Goal: Transaction & Acquisition: Purchase product/service

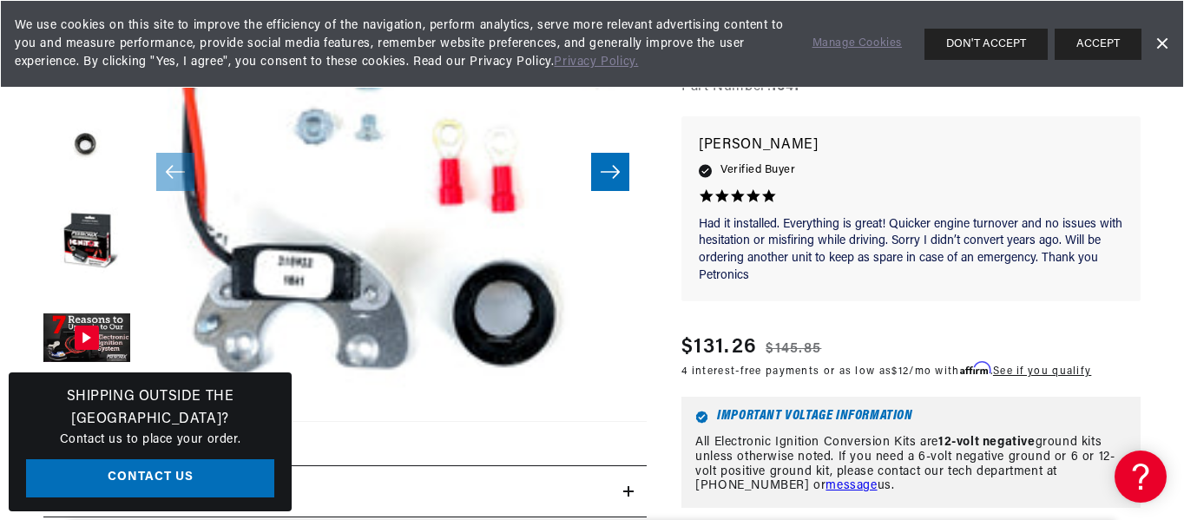
click at [88, 421] on button "Open media 1 in modal" at bounding box center [88, 421] width 0 height 0
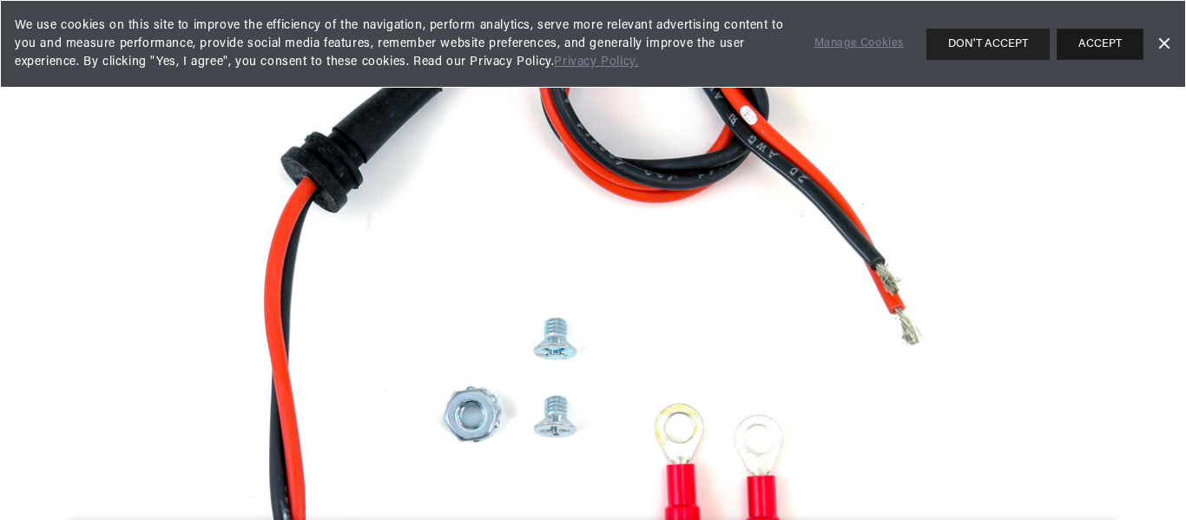
click at [1099, 46] on button "ACCEPT" at bounding box center [1100, 44] width 87 height 31
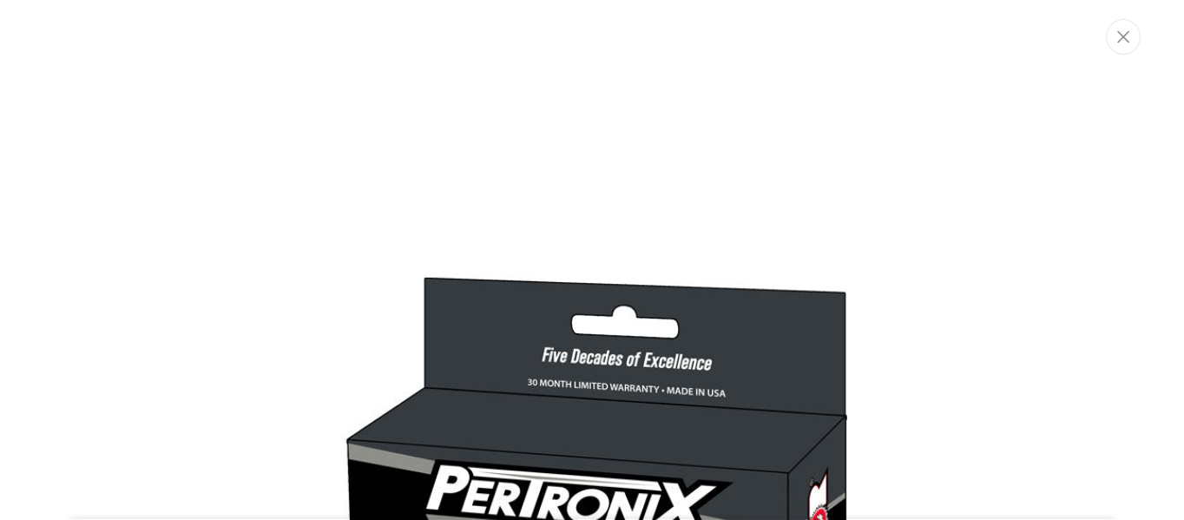
scroll to position [3072, 0]
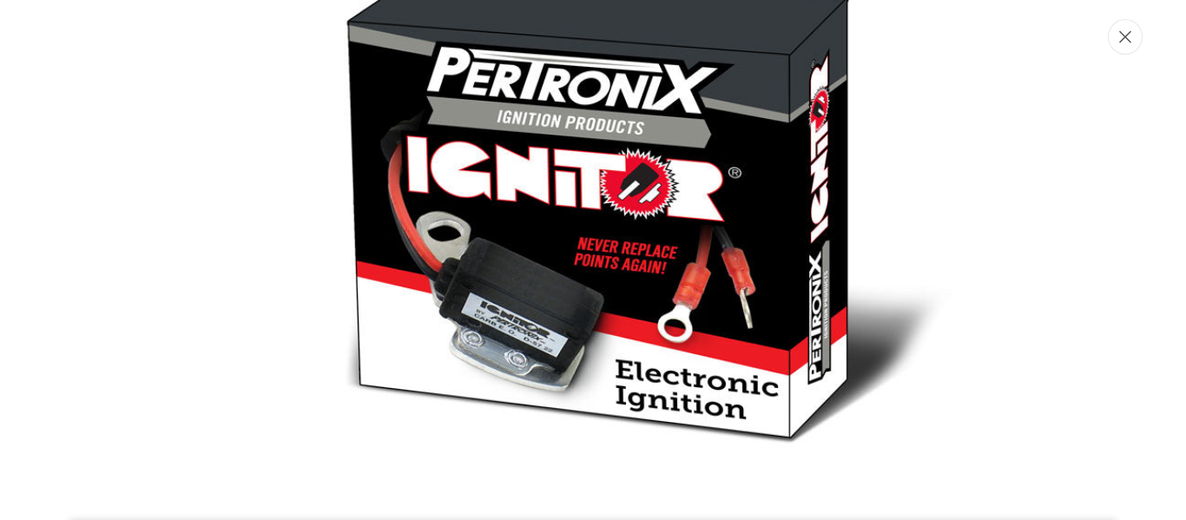
click at [1122, 41] on icon "Close" at bounding box center [1125, 37] width 12 height 12
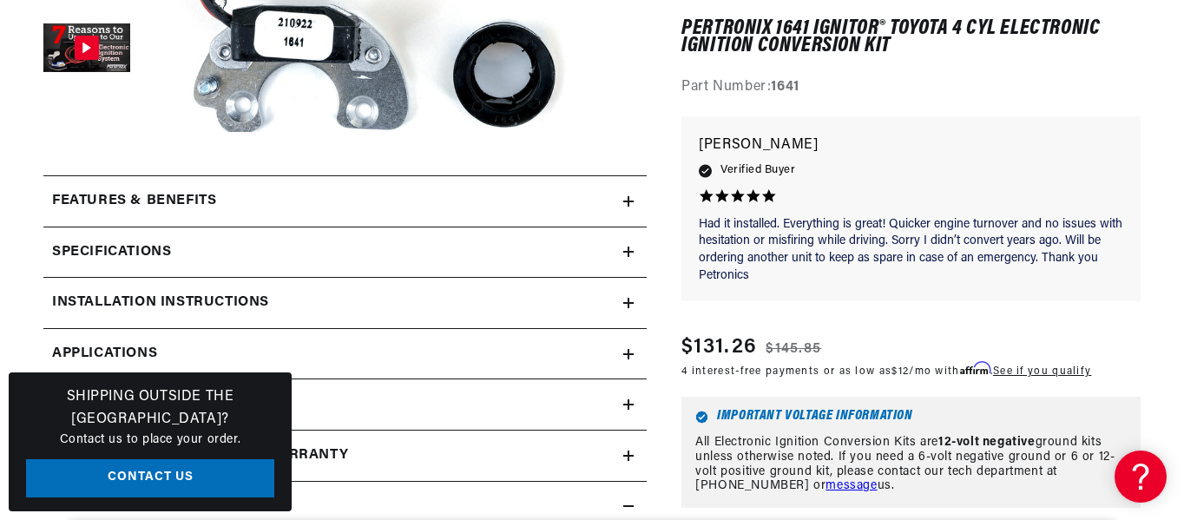
scroll to position [781, 0]
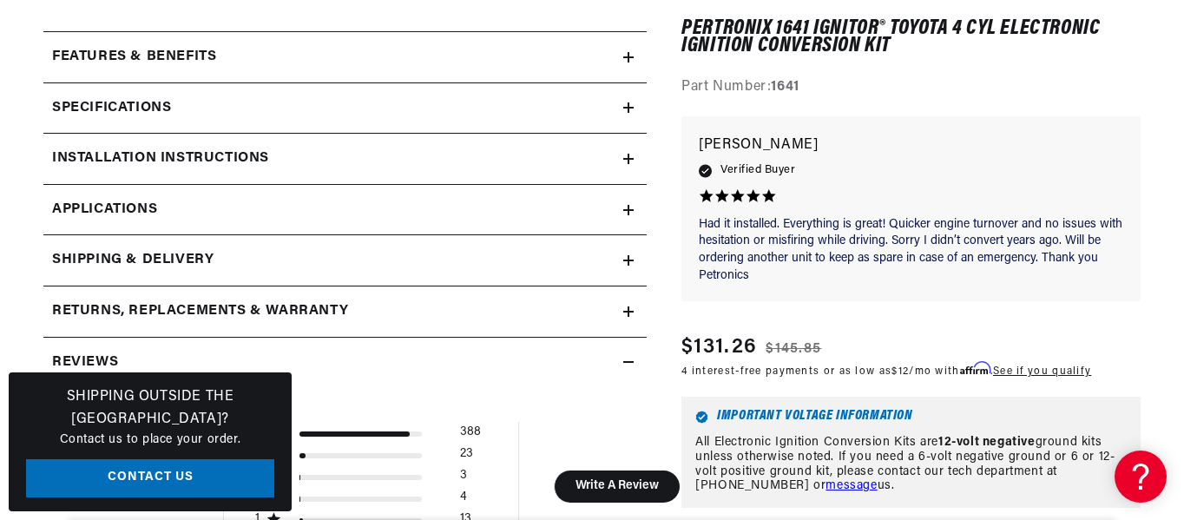
click at [627, 210] on icon at bounding box center [628, 210] width 10 height 0
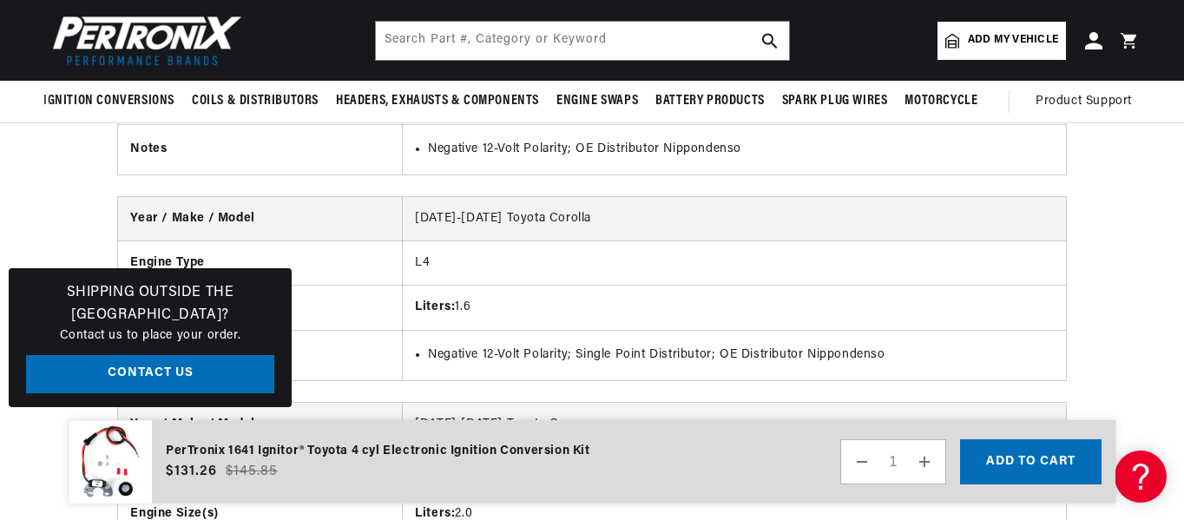
scroll to position [4067, 0]
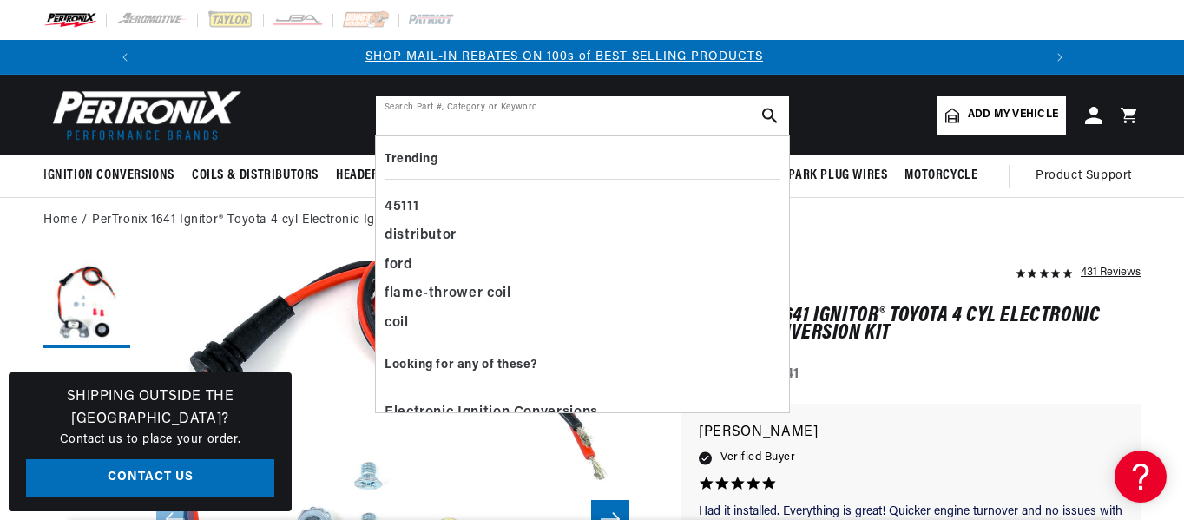
click at [447, 115] on input "text" at bounding box center [582, 115] width 413 height 38
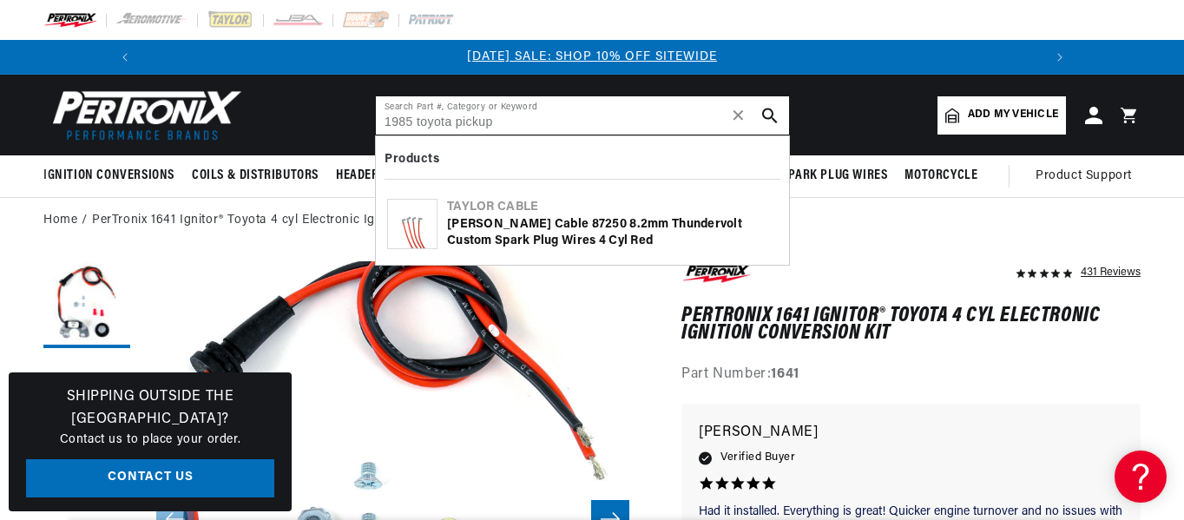
type input "1985 toyota pickup"
